Goal: Task Accomplishment & Management: Manage account settings

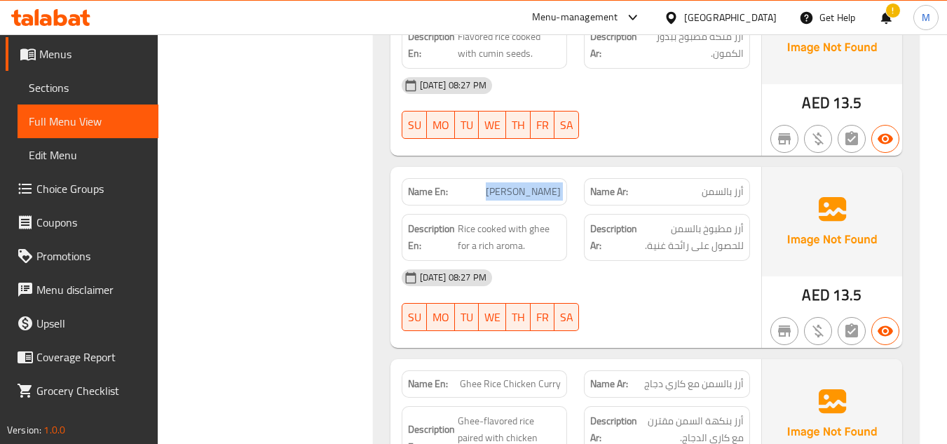
copy span "Ghee Rice"
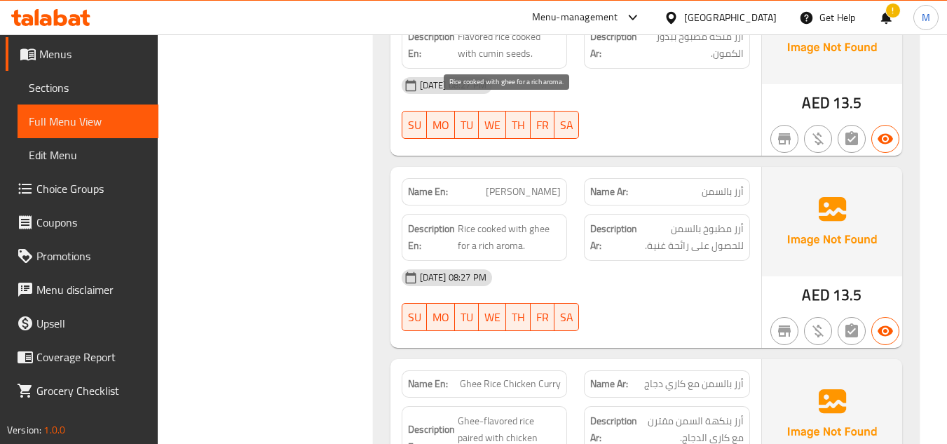
click at [482, 220] on span "Rice cooked with ghee for a rich aroma." at bounding box center [510, 237] width 104 height 34
copy span "Rice cooked with ghee for a rich aroma."
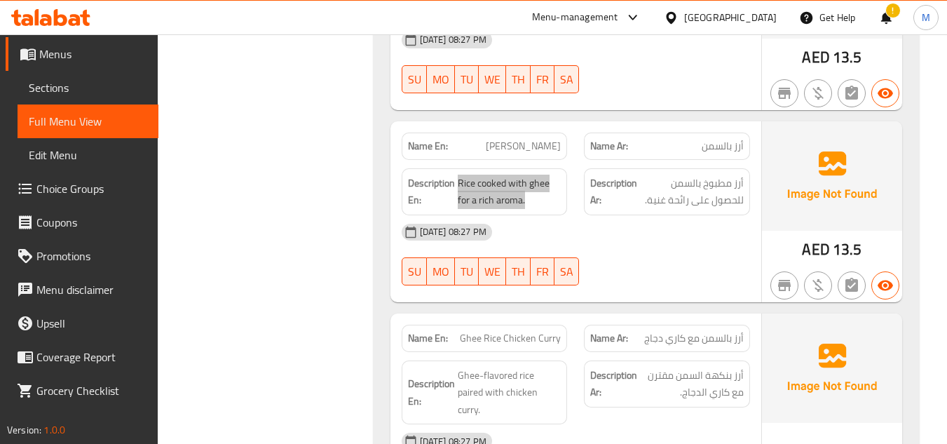
scroll to position [5375, 0]
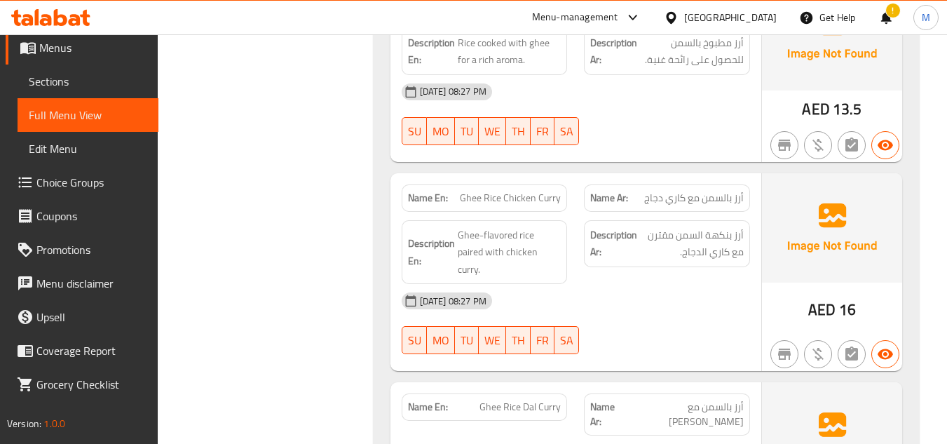
scroll to position [5515, 0]
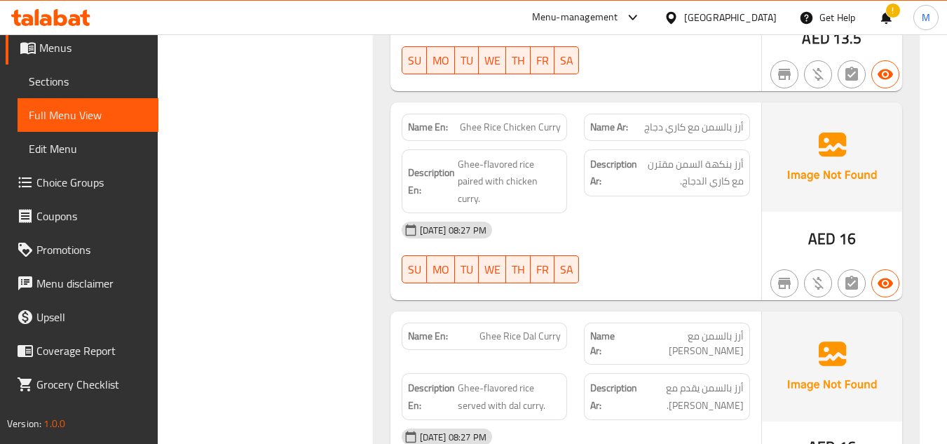
scroll to position [5586, 0]
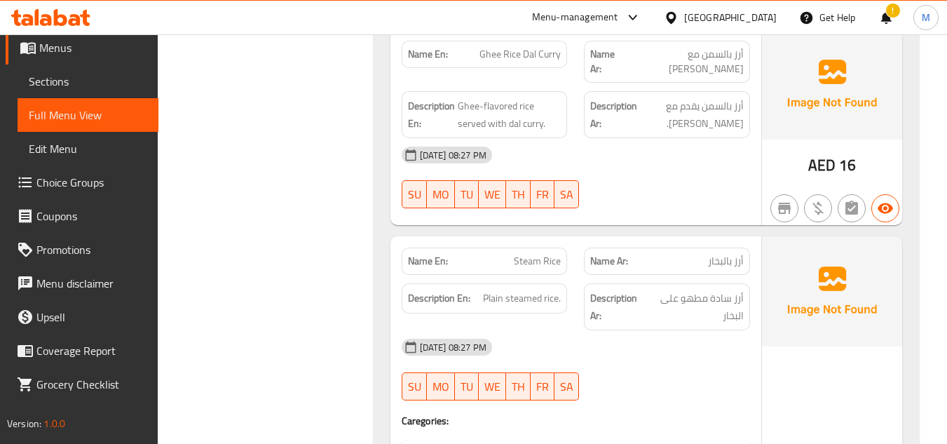
scroll to position [5866, 0]
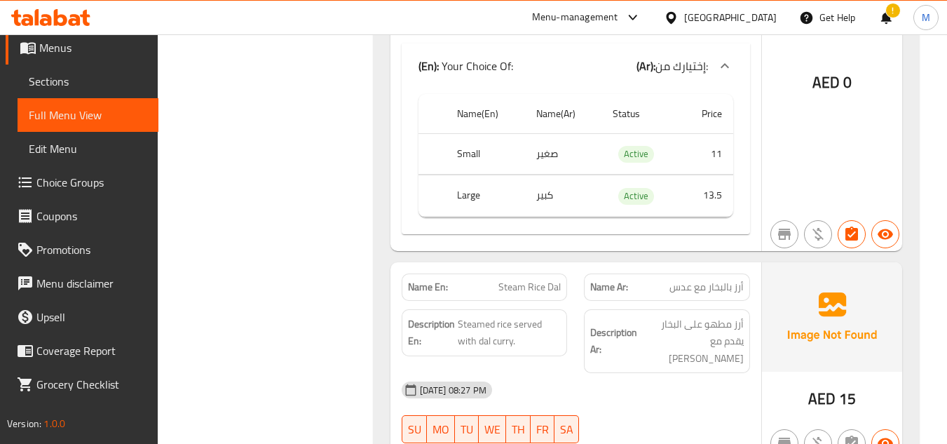
scroll to position [6216, 0]
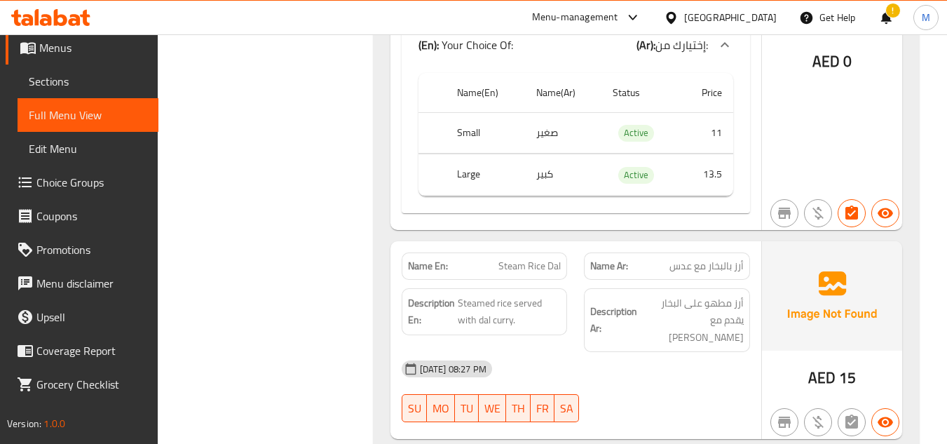
scroll to position [6286, 0]
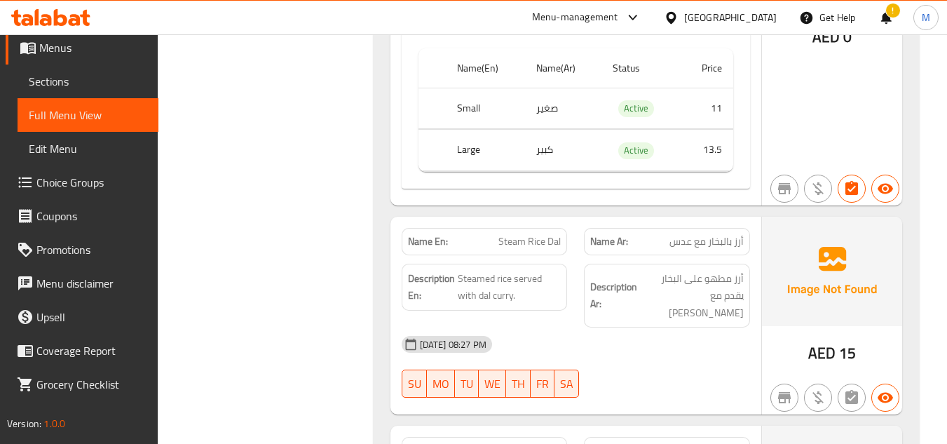
click at [500, 443] on span "Steam Rice Chicken Curry" at bounding box center [507, 450] width 107 height 15
copy span "Steam Rice Chicken Curry"
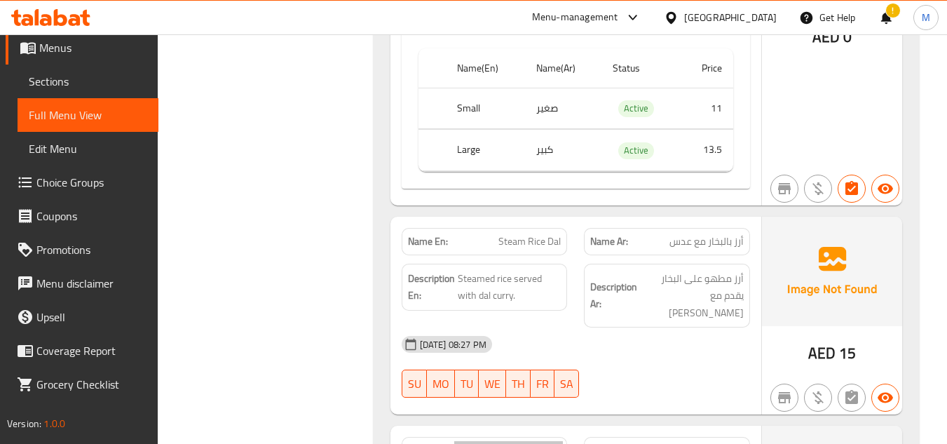
scroll to position [6356, 0]
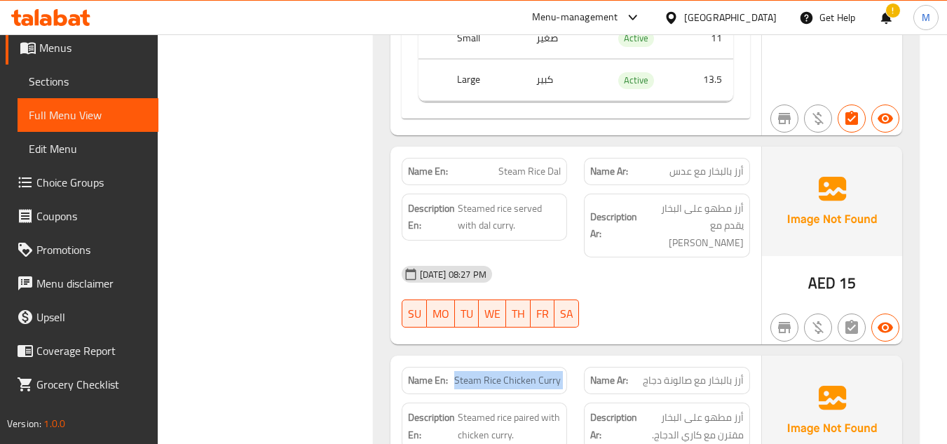
click at [515, 373] on span "Steam Rice Chicken Curry" at bounding box center [507, 380] width 107 height 15
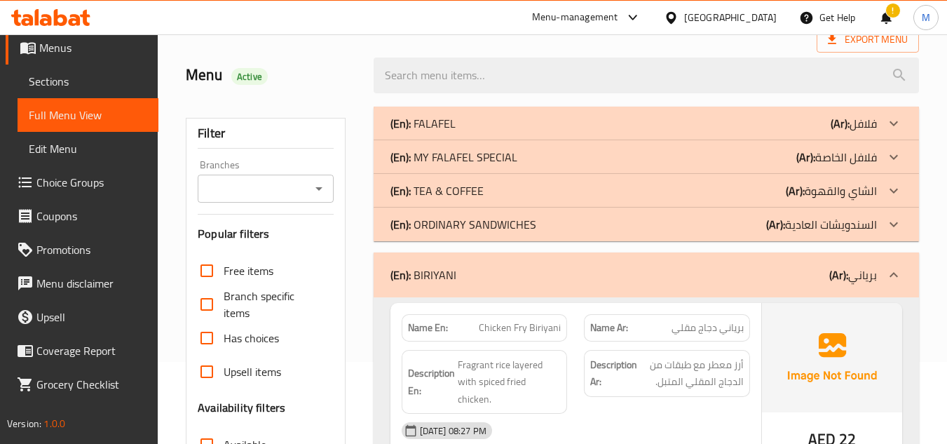
scroll to position [140, 0]
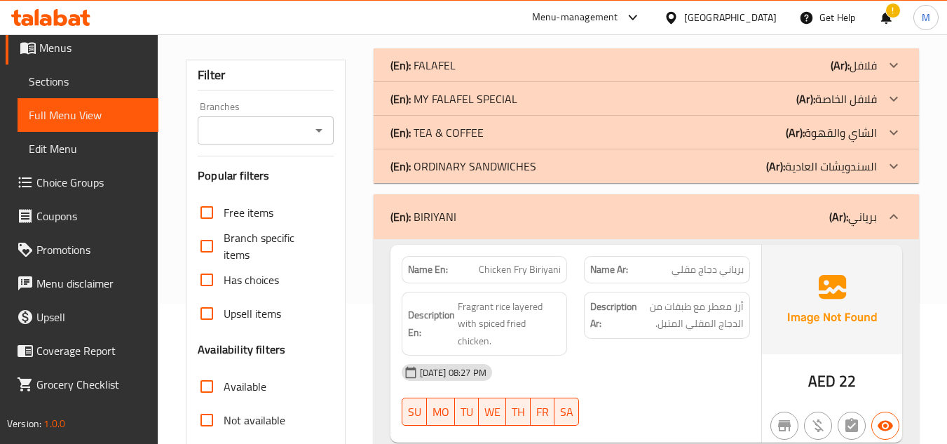
click at [453, 221] on p "(En): BIRIYANI" at bounding box center [423, 216] width 66 height 17
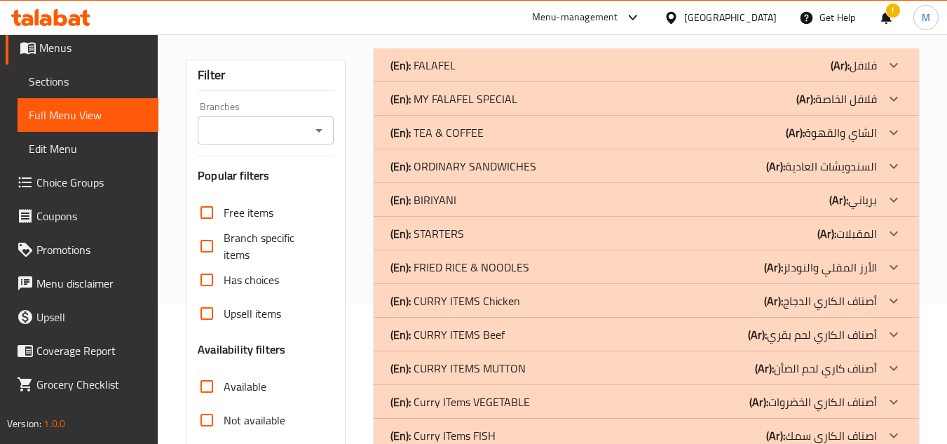
click at [414, 230] on p "(En): STARTERS" at bounding box center [427, 233] width 74 height 17
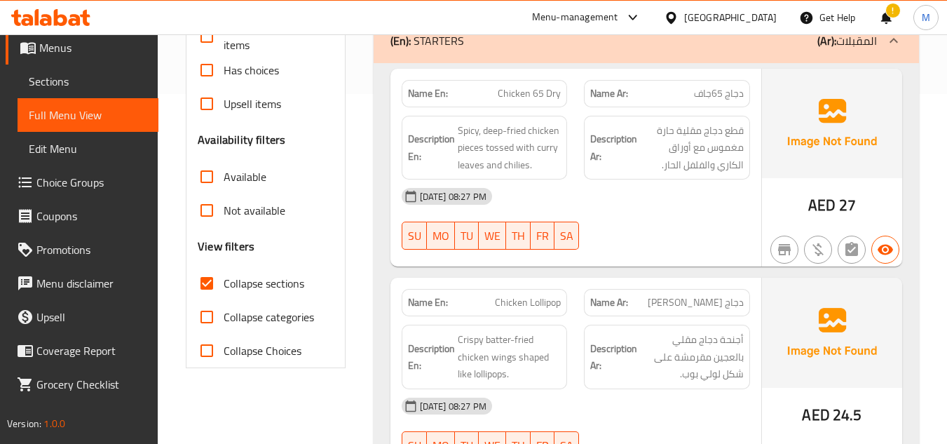
scroll to position [350, 0]
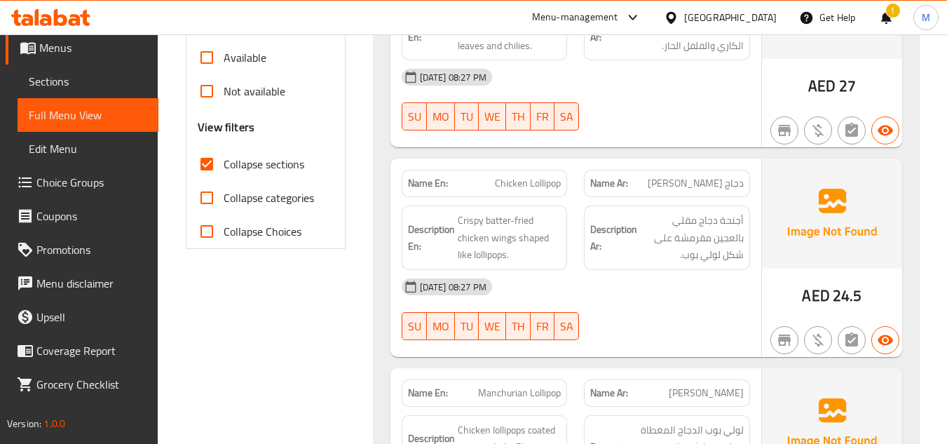
scroll to position [491, 0]
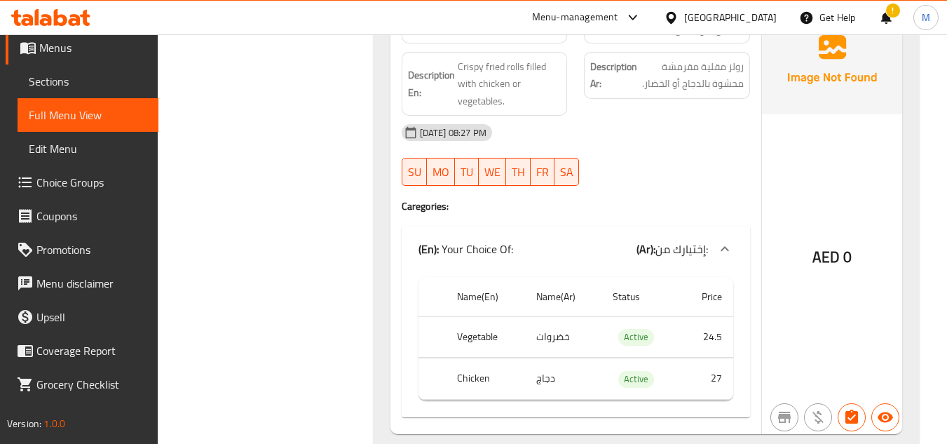
scroll to position [988, 0]
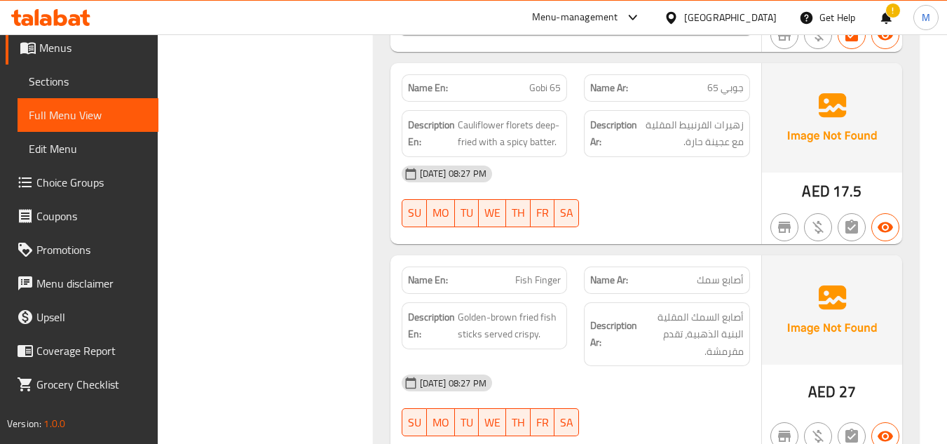
scroll to position [1409, 0]
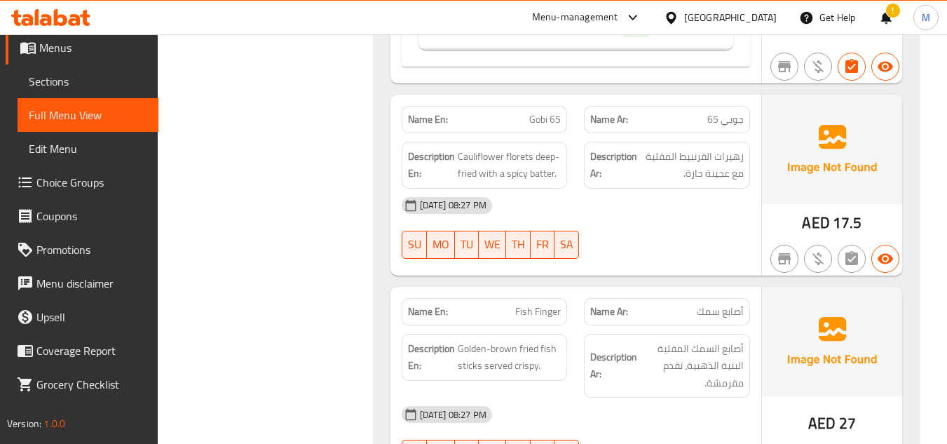
click at [310, 306] on div "Filter Branches Branches Popular filters Free items Branch specific items Has c…" at bounding box center [270, 441] width 187 height 3340
click at [277, 276] on div "Filter Branches Branches Popular filters Free items Branch specific items Has c…" at bounding box center [270, 441] width 187 height 3340
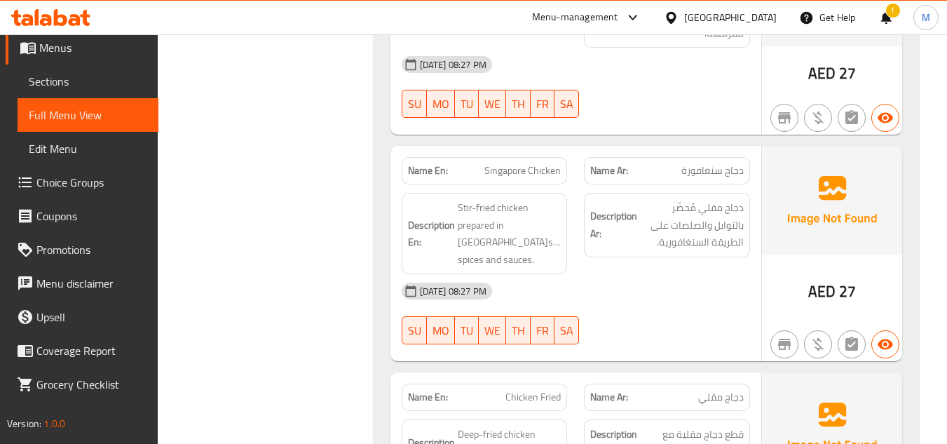
scroll to position [1759, 0]
click at [347, 298] on div "Filter Branches Branches Popular filters Free items Branch specific items Has c…" at bounding box center [270, 91] width 187 height 3340
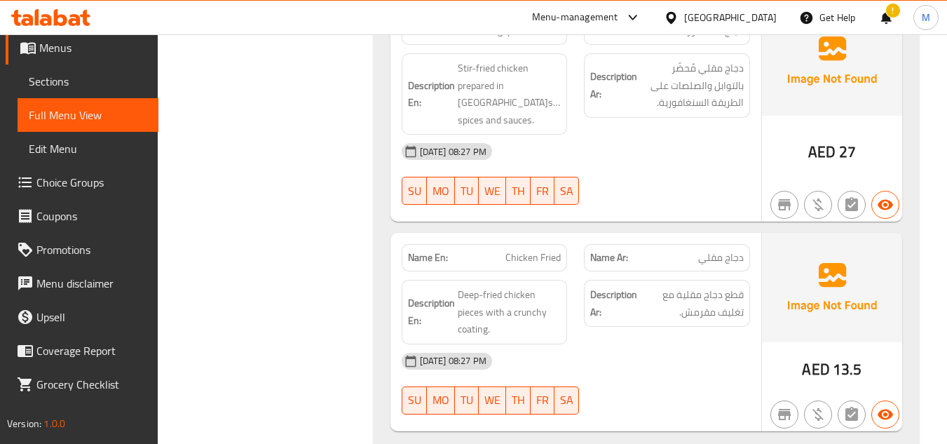
scroll to position [1899, 0]
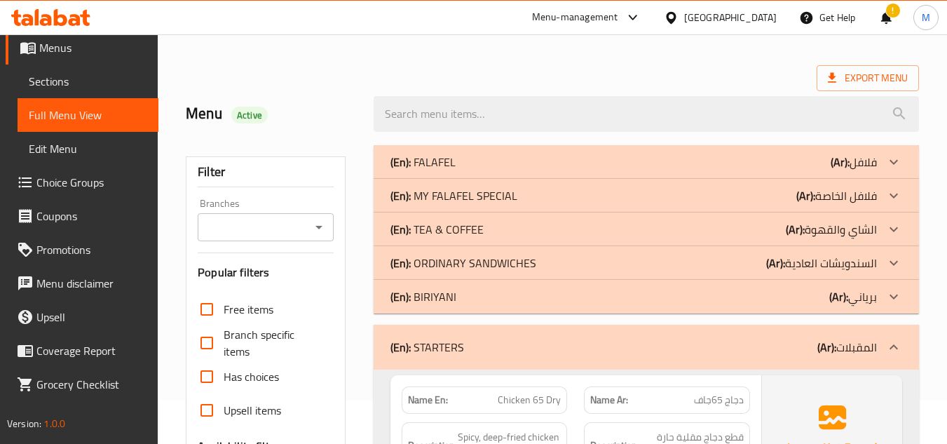
scroll to position [140, 0]
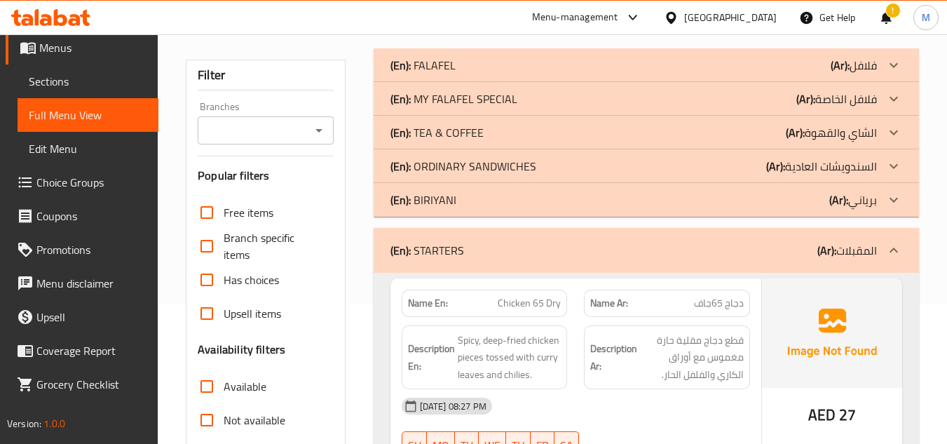
click at [466, 235] on div "(En): STARTERS (Ar): المقبلات" at bounding box center [646, 250] width 545 height 45
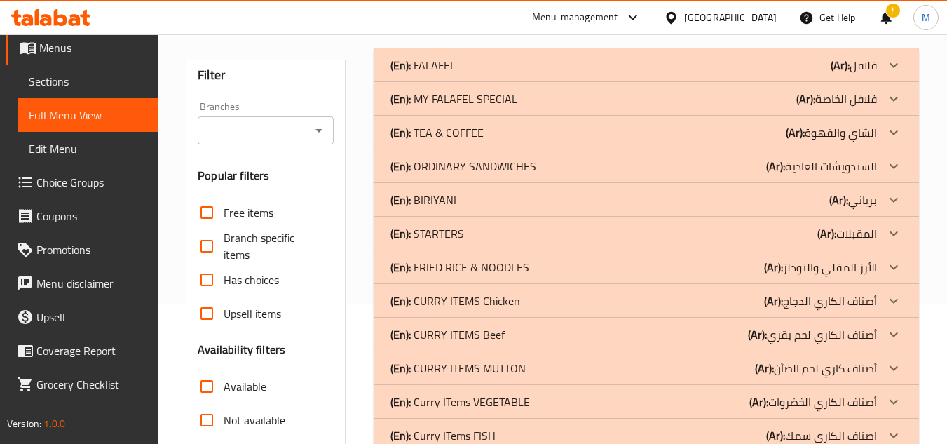
click at [455, 270] on p "(En): FRIED RICE & NOODLES" at bounding box center [459, 267] width 139 height 17
